Goal: Information Seeking & Learning: Learn about a topic

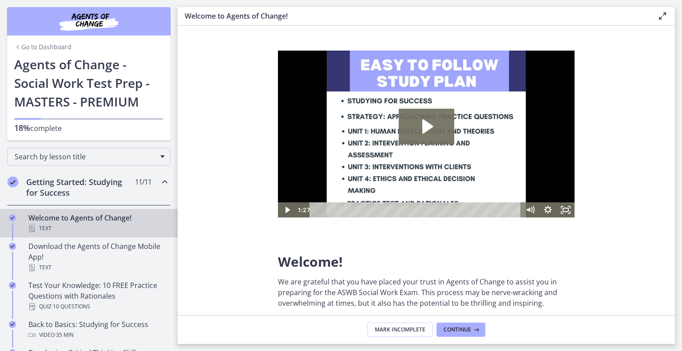
click at [155, 193] on div "Getting Started: Studying for Success 11 / 11 Completed" at bounding box center [88, 187] width 163 height 36
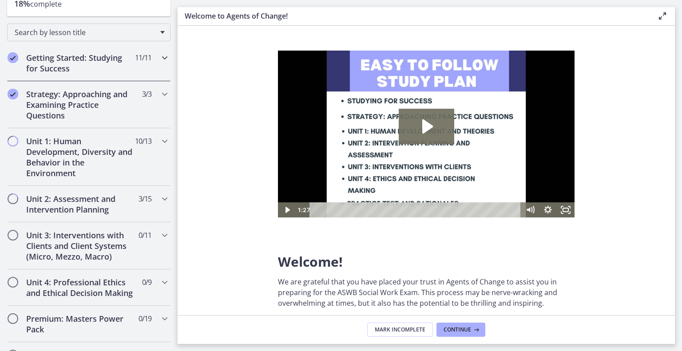
scroll to position [127, 0]
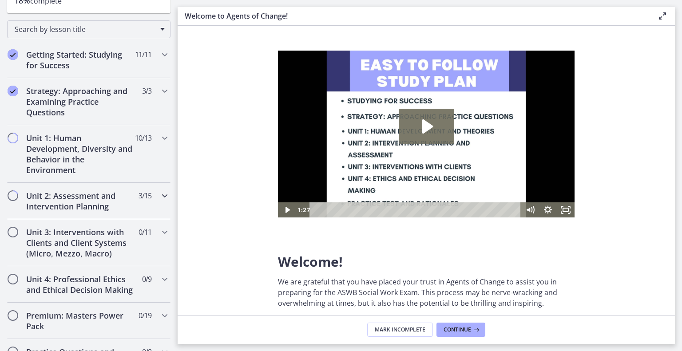
click at [159, 199] on icon "Chapters" at bounding box center [164, 196] width 11 height 11
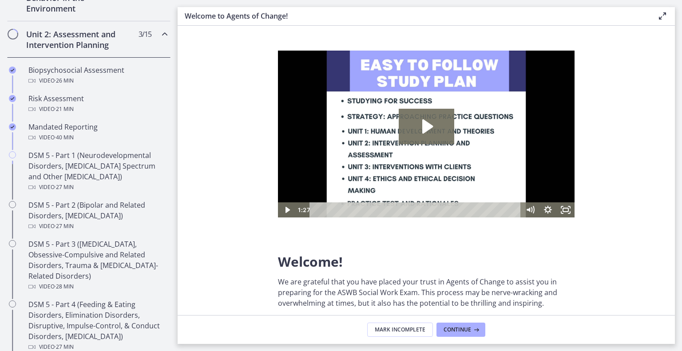
scroll to position [290, 0]
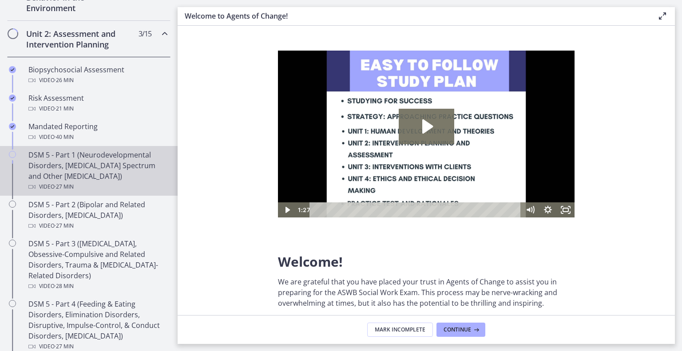
click at [111, 163] on div "DSM 5 - Part 1 (Neurodevelopmental Disorders, [MEDICAL_DATA] Spectrum and Other…" at bounding box center [97, 171] width 139 height 43
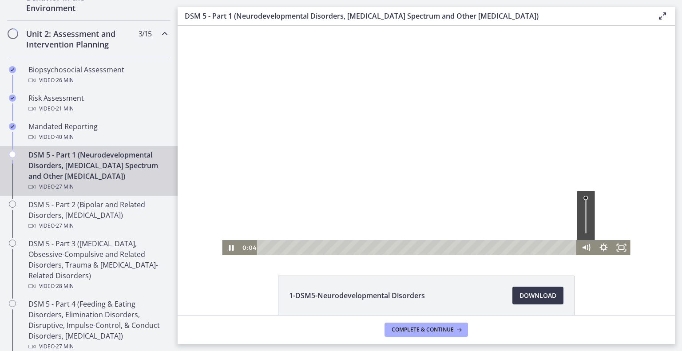
click at [586, 222] on div "Volume" at bounding box center [586, 215] width 18 height 49
click at [586, 228] on div "Volume" at bounding box center [586, 215] width 18 height 49
click at [622, 251] on icon "Fullscreen" at bounding box center [622, 247] width 18 height 15
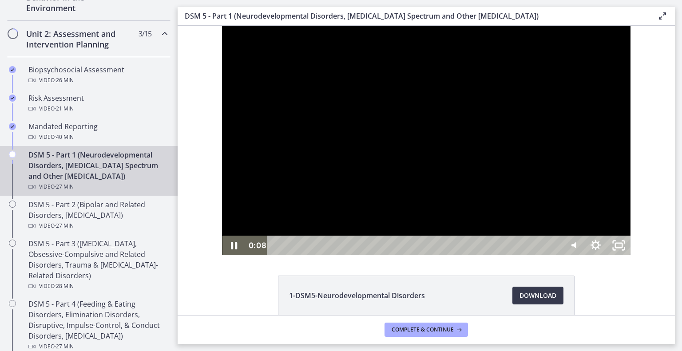
scroll to position [249, 0]
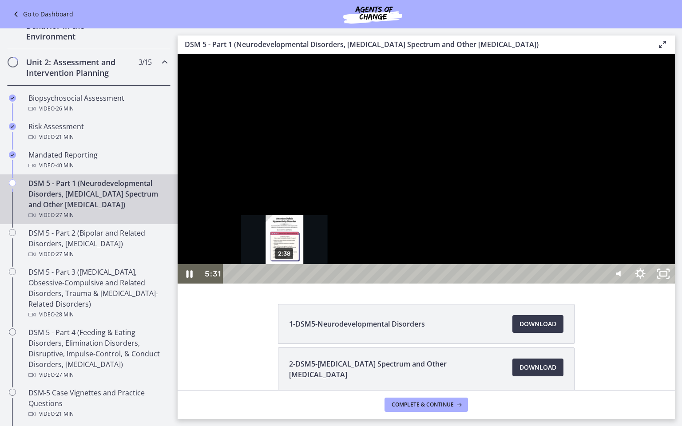
click at [285, 284] on div "2:38" at bounding box center [415, 274] width 369 height 20
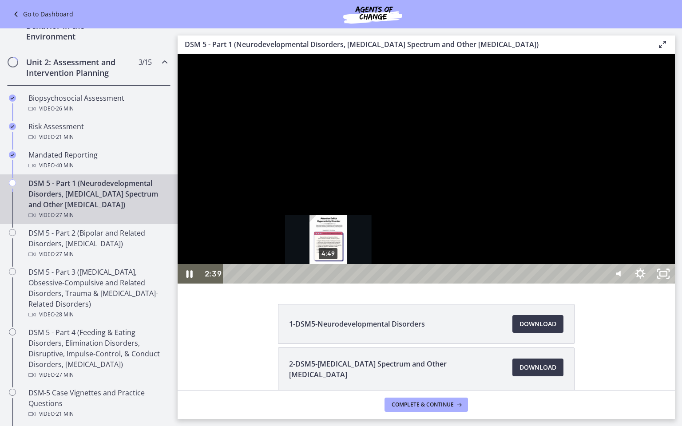
click at [329, 284] on div "4:49" at bounding box center [415, 274] width 369 height 20
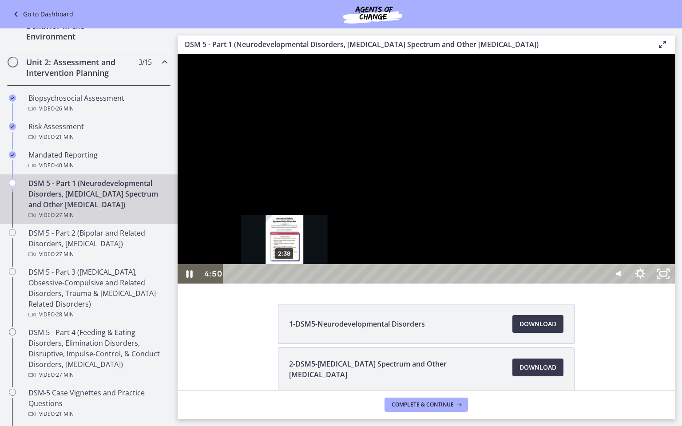
click at [285, 284] on div "2:38" at bounding box center [415, 274] width 369 height 20
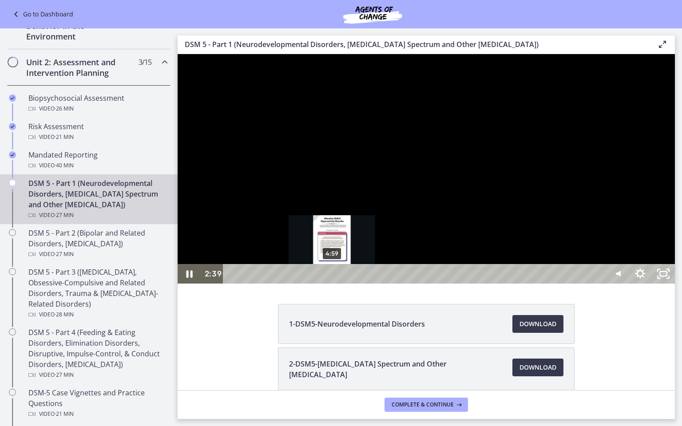
click at [332, 284] on div "4:59" at bounding box center [415, 274] width 369 height 20
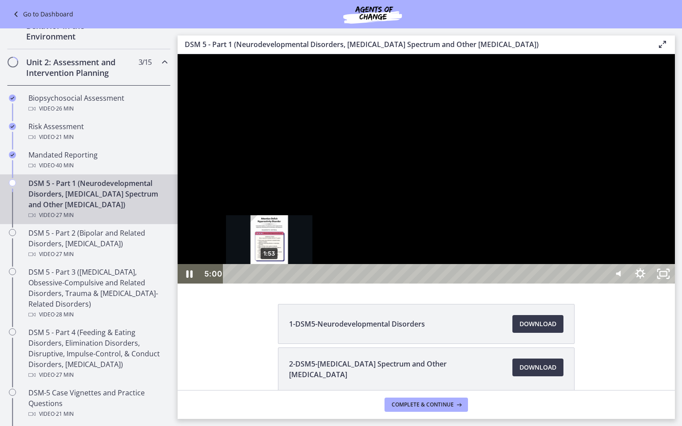
click at [270, 284] on div "1:53" at bounding box center [415, 274] width 369 height 20
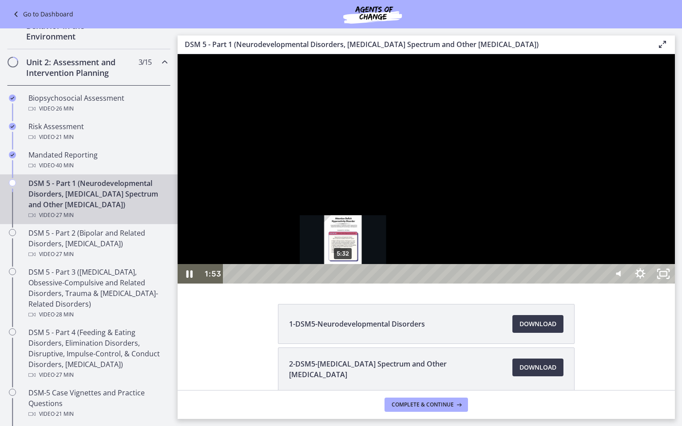
click at [343, 284] on div "5:32" at bounding box center [415, 274] width 369 height 20
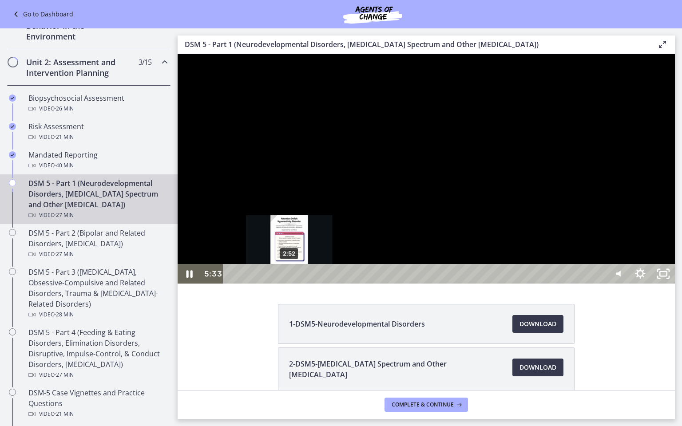
click at [290, 284] on div "2:52" at bounding box center [415, 274] width 369 height 20
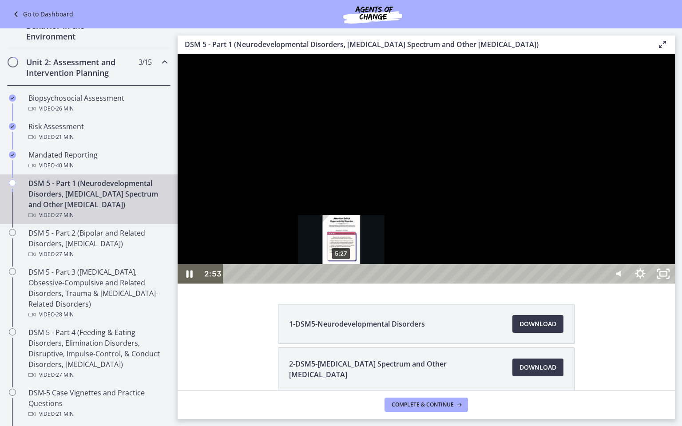
click at [342, 284] on div "5:27" at bounding box center [415, 274] width 369 height 20
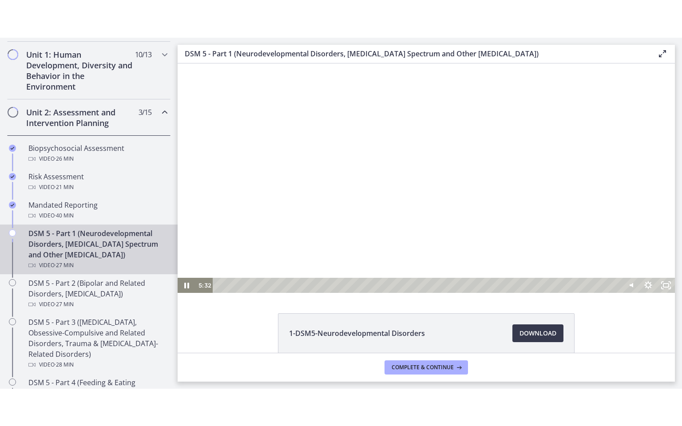
scroll to position [290, 0]
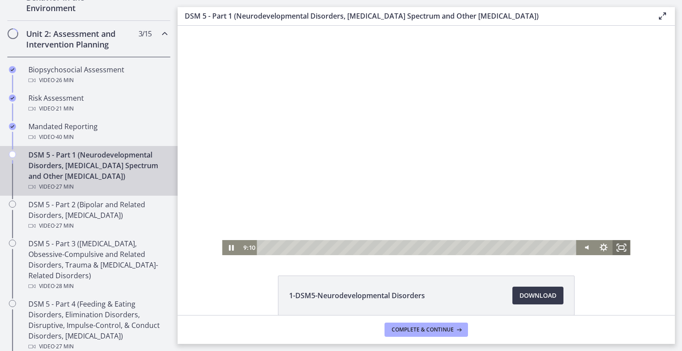
click at [619, 246] on rect "Fullscreen" at bounding box center [621, 248] width 5 height 4
click at [625, 252] on icon "Fullscreen" at bounding box center [622, 247] width 18 height 15
click at [203, 52] on div "Click for sound @keyframes VOLUME_SMALL_WAVE_FLASH { 0% { opacity: 0; } 33% { o…" at bounding box center [426, 141] width 497 height 230
click at [281, 99] on div at bounding box center [426, 141] width 408 height 230
click at [232, 248] on icon "Play Video" at bounding box center [232, 248] width 4 height 6
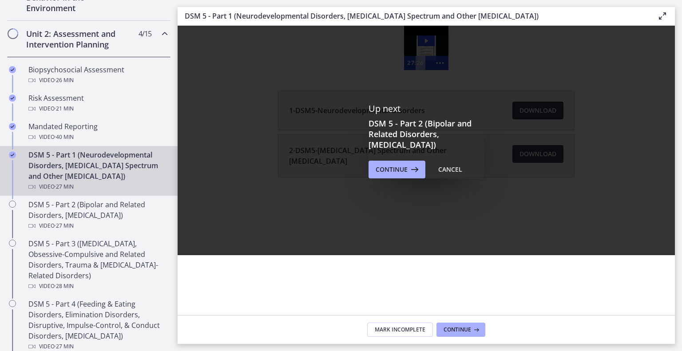
scroll to position [0, 0]
click at [394, 172] on span "Continue" at bounding box center [392, 169] width 32 height 11
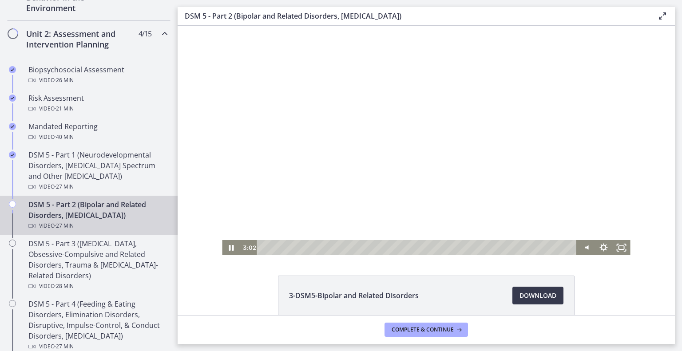
click at [340, 190] on div at bounding box center [426, 141] width 408 height 230
click at [354, 163] on div at bounding box center [426, 141] width 408 height 230
click at [240, 60] on div at bounding box center [426, 141] width 408 height 230
click at [235, 153] on div at bounding box center [426, 141] width 408 height 230
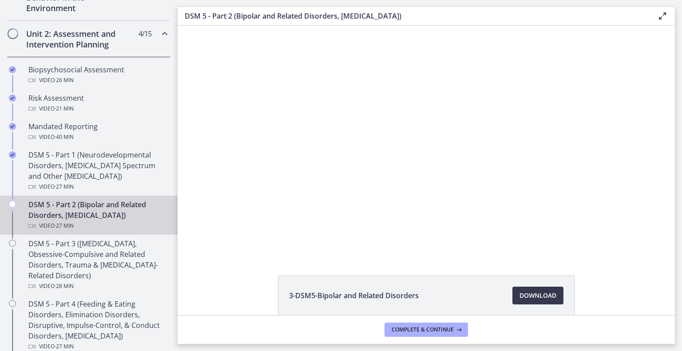
click at [258, 269] on div "3-DSM5-Bipolar and Related Disorders Download Opens in a new window 4-DSM5-[MED…" at bounding box center [426, 171] width 497 height 290
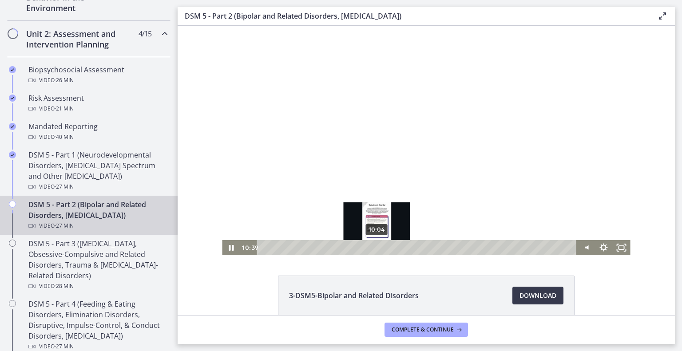
click at [377, 247] on div "10:04" at bounding box center [418, 247] width 309 height 15
click at [373, 247] on div "9:40" at bounding box center [418, 247] width 309 height 15
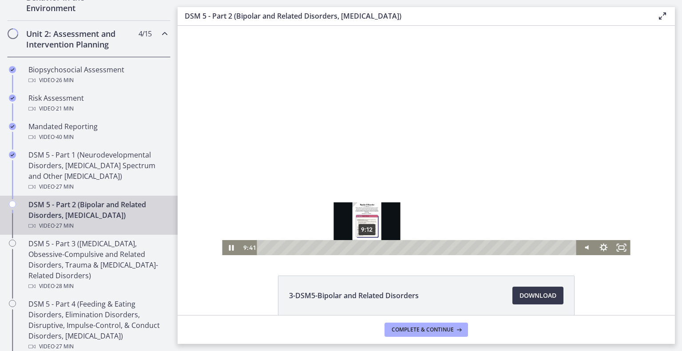
click at [367, 247] on div "9:12" at bounding box center [418, 247] width 309 height 15
click at [650, 98] on div "Click for sound @keyframes VOLUME_SMALL_WAVE_FLASH { 0% { opacity: 0; } 33% { o…" at bounding box center [426, 141] width 497 height 230
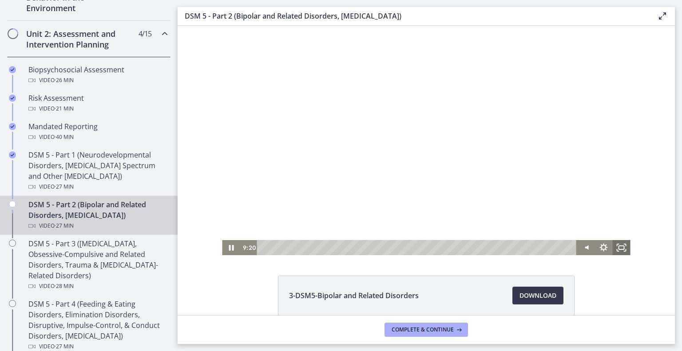
click at [623, 243] on icon "Fullscreen" at bounding box center [622, 247] width 18 height 15
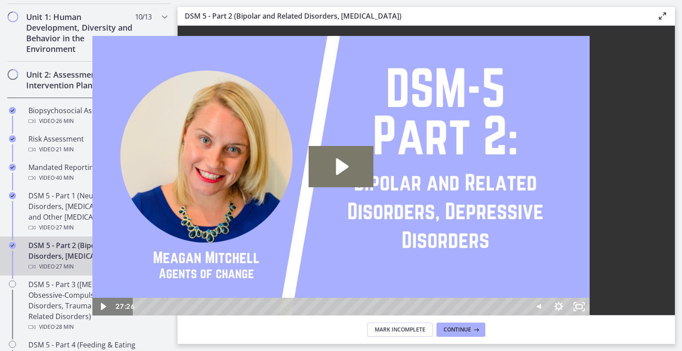
scroll to position [290, 0]
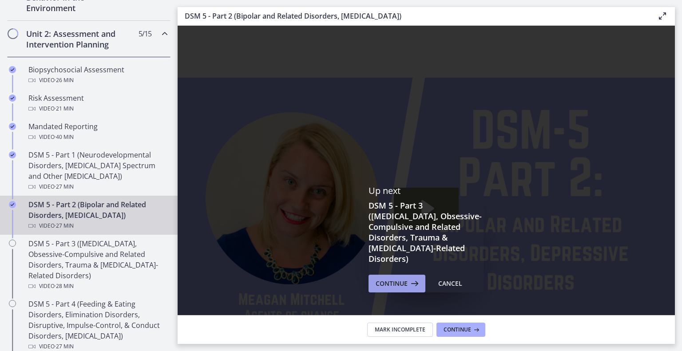
click at [383, 282] on span "Continue" at bounding box center [392, 284] width 32 height 11
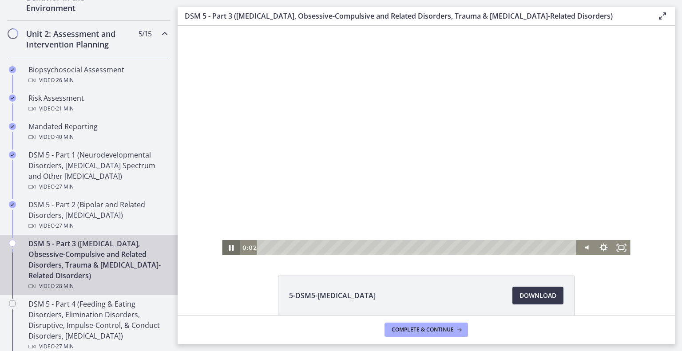
click at [231, 245] on icon "Pause" at bounding box center [231, 247] width 18 height 15
